Goal: Communication & Community: Answer question/provide support

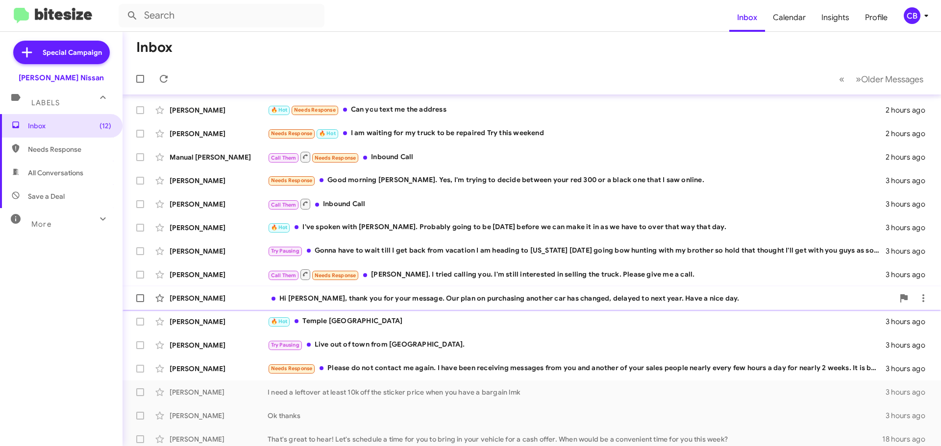
scroll to position [49, 0]
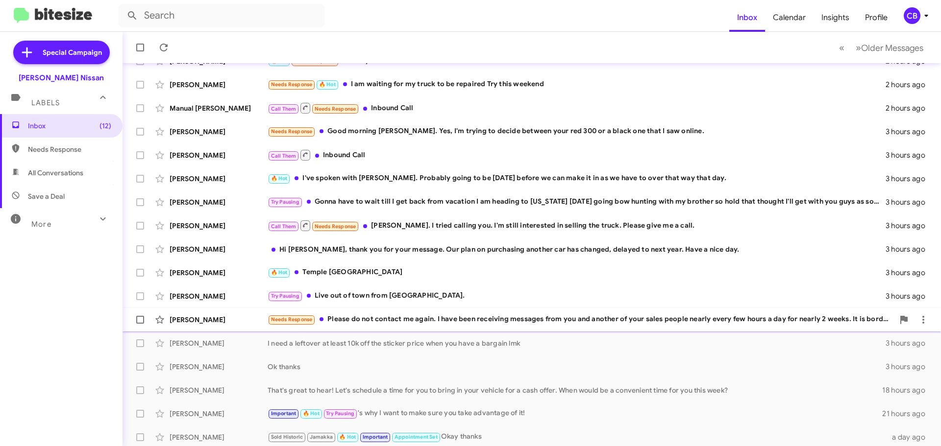
click at [450, 324] on div "Needs Response Please do not contact me again. I have been receiving messages f…" at bounding box center [580, 319] width 626 height 11
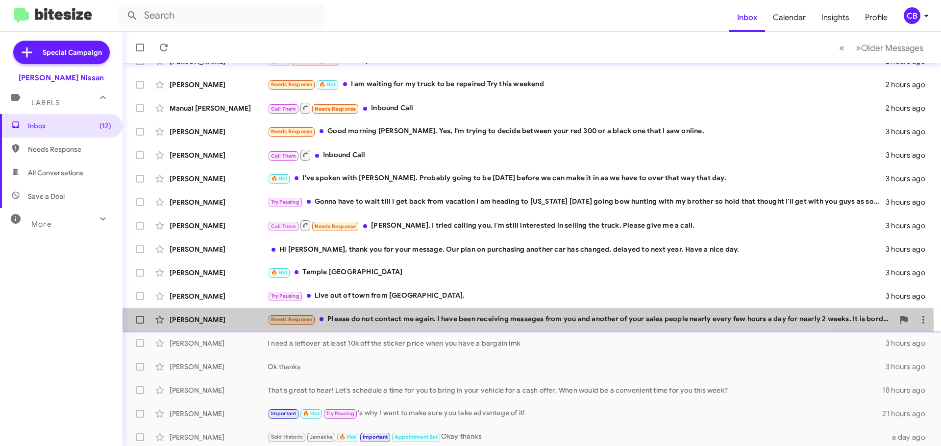
click at [199, 321] on div "[PERSON_NAME]" at bounding box center [219, 320] width 98 height 10
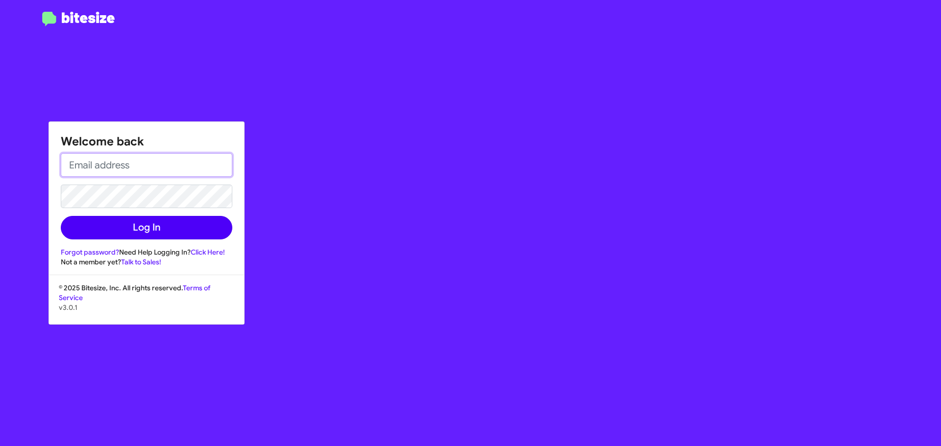
type input "cbaker@bakernissan.com"
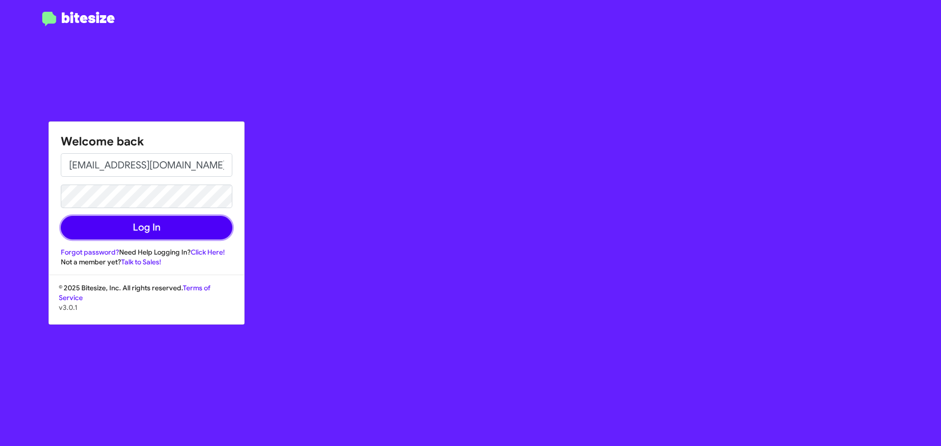
click at [188, 224] on button "Log In" at bounding box center [146, 228] width 171 height 24
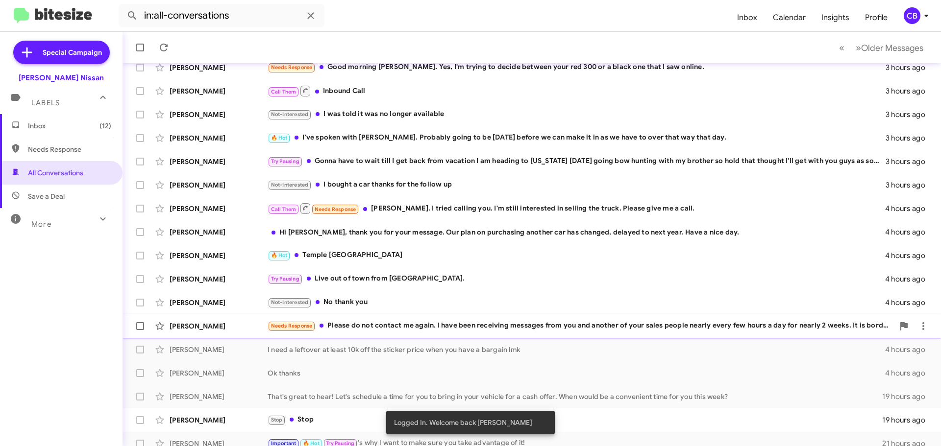
scroll to position [122, 0]
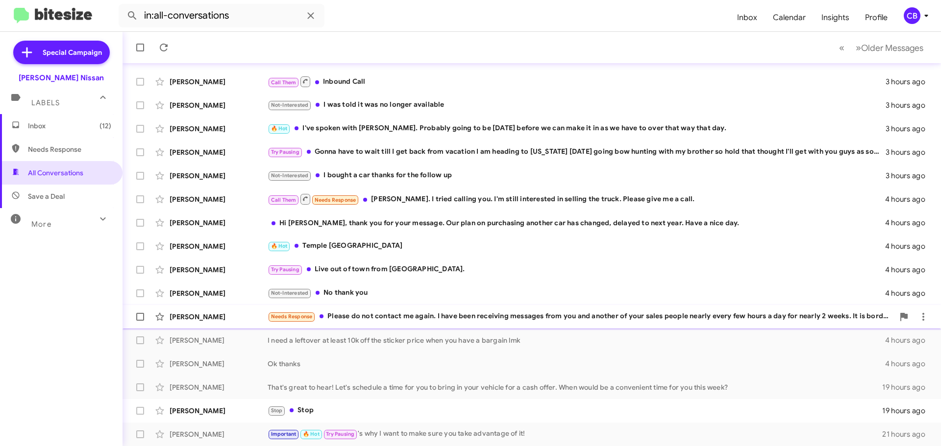
click at [210, 313] on div "[PERSON_NAME]" at bounding box center [219, 317] width 98 height 10
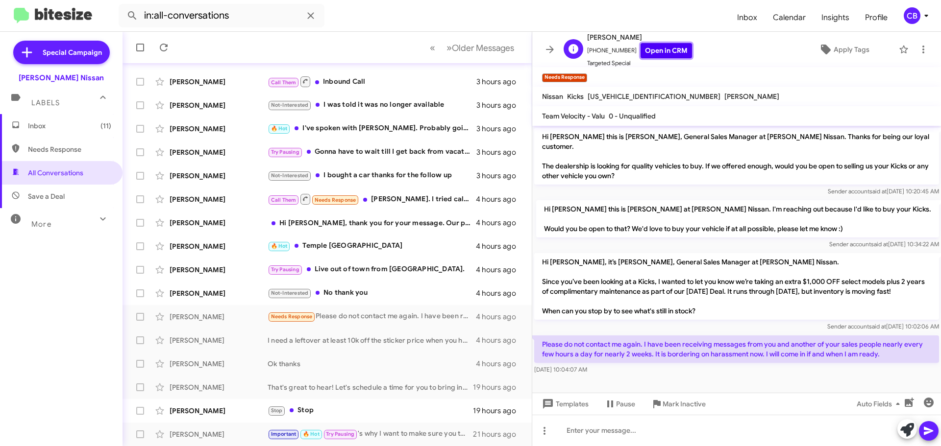
click at [658, 48] on link "Open in CRM" at bounding box center [665, 50] width 51 height 15
